Goal: Transaction & Acquisition: Purchase product/service

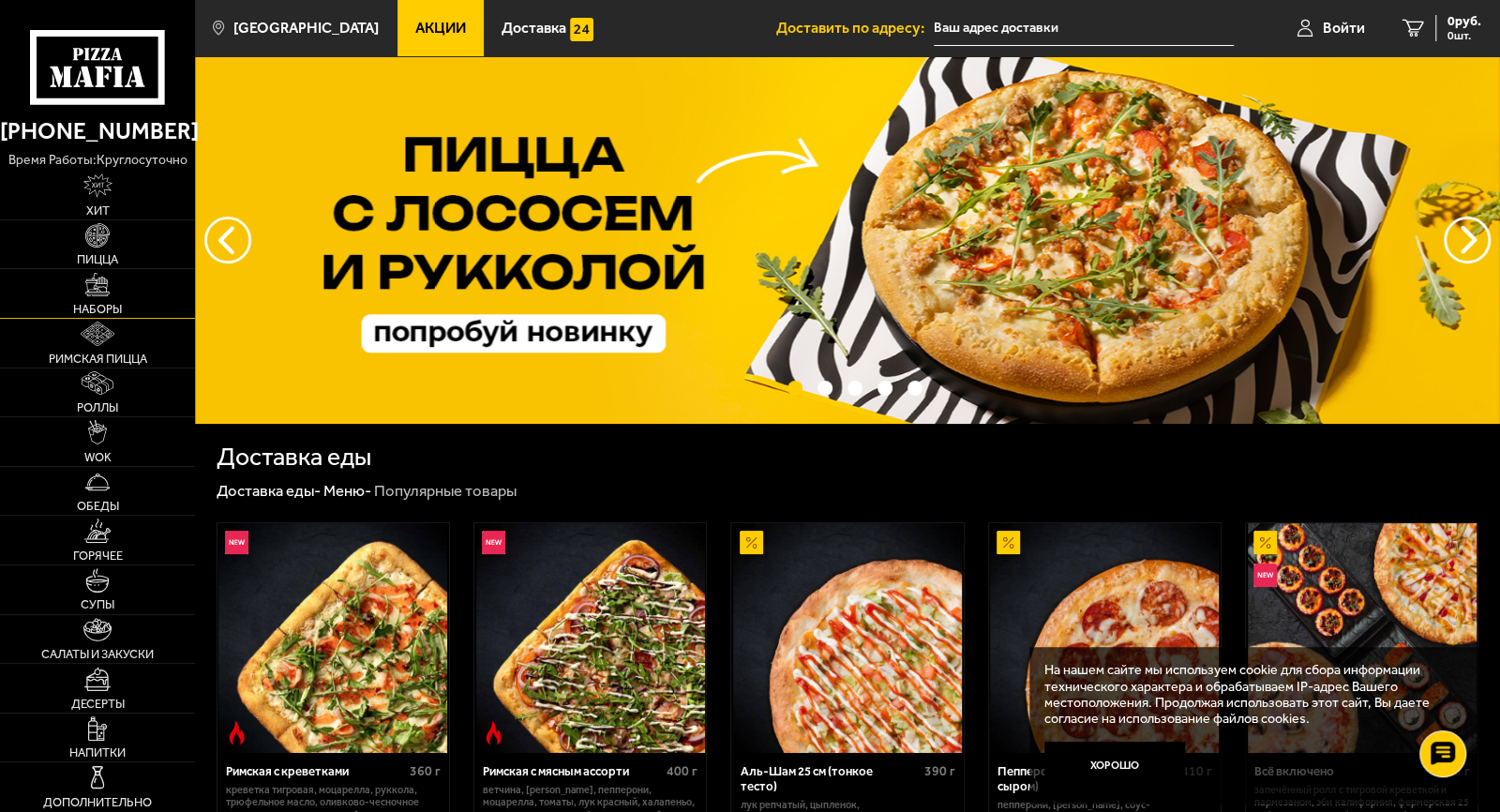
click at [96, 287] on img at bounding box center [97, 284] width 25 height 25
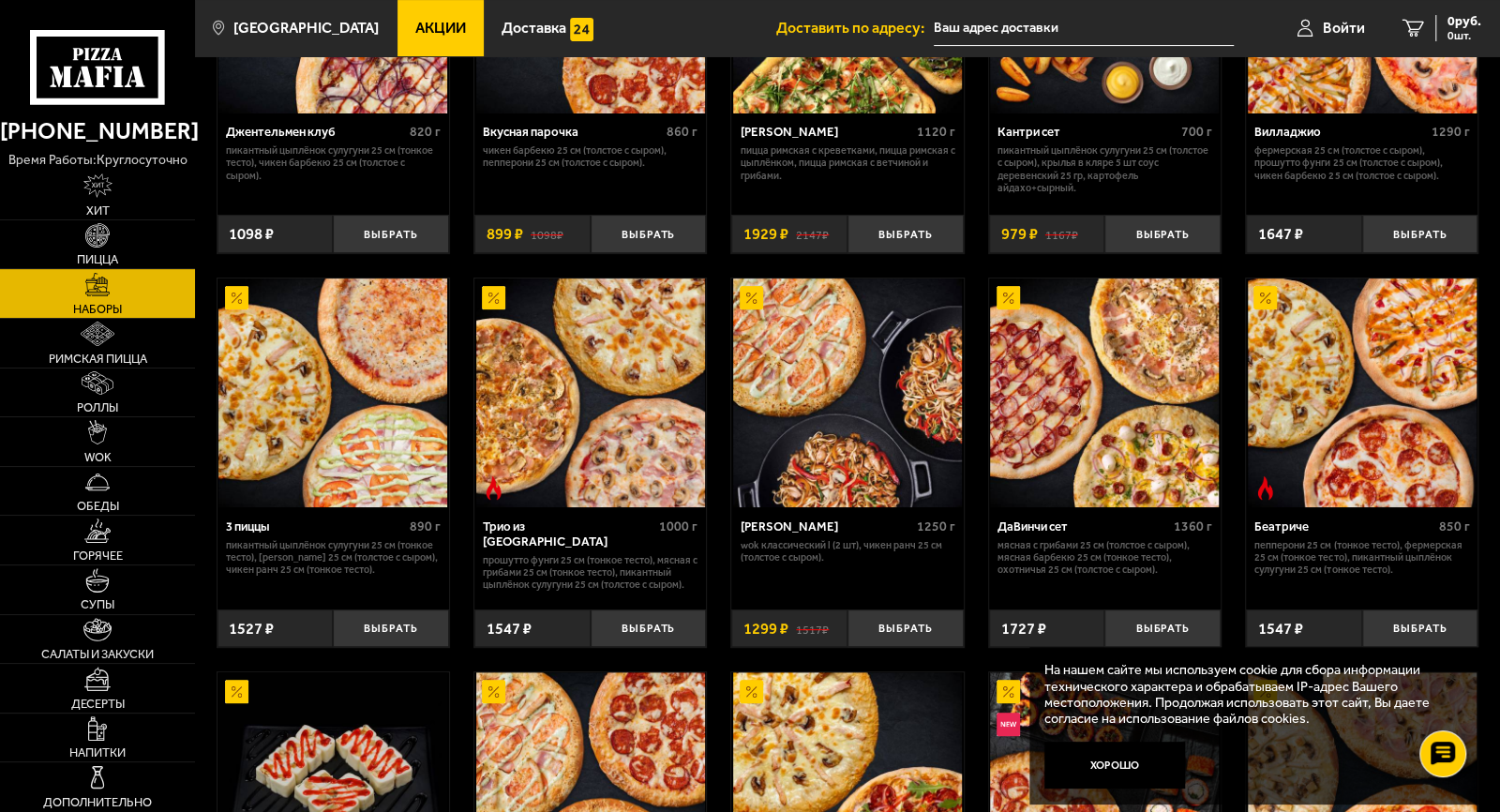
scroll to position [375, 0]
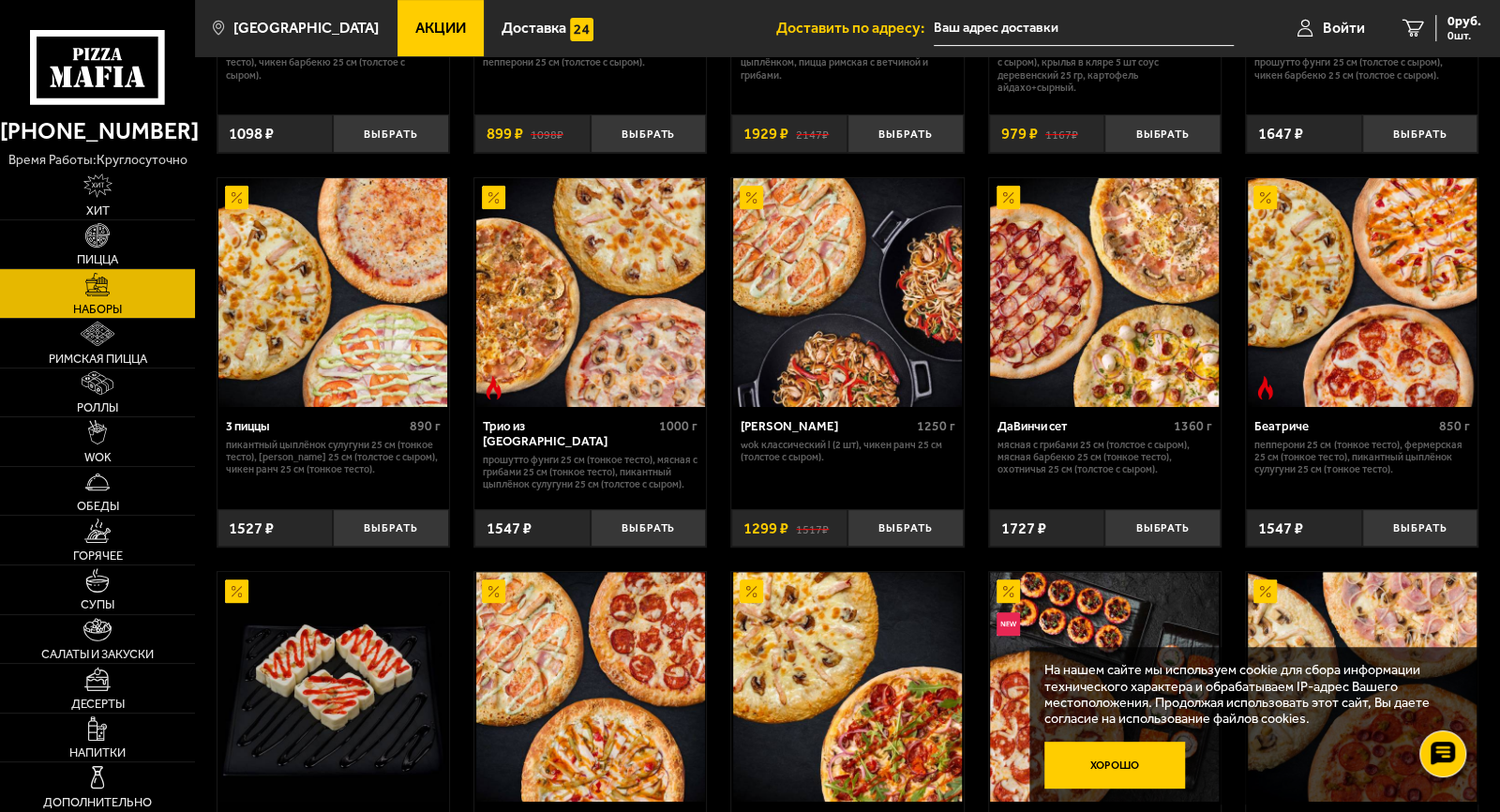
click at [1100, 765] on button "Хорошо" at bounding box center [1114, 766] width 141 height 47
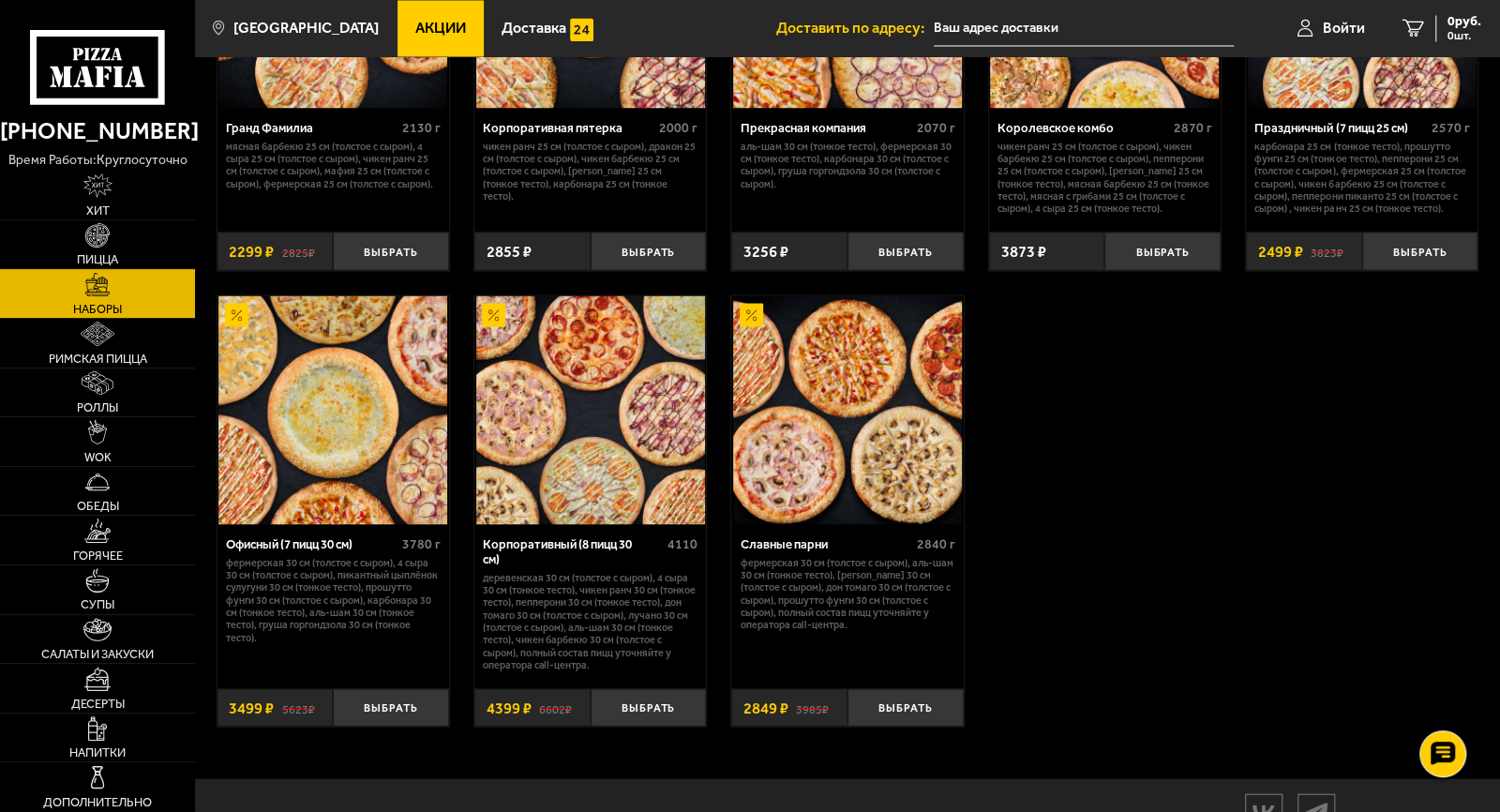
scroll to position [2343, 0]
